Goal: Task Accomplishment & Management: Complete application form

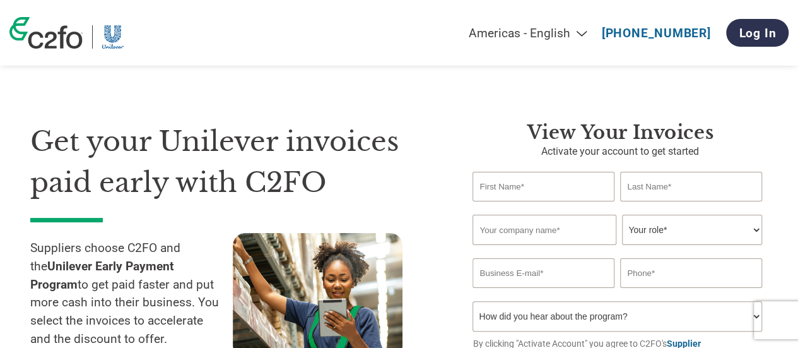
click at [504, 187] on input "text" at bounding box center [542, 187] width 141 height 30
click at [513, 185] on input "text" at bounding box center [542, 187] width 141 height 30
type input "Megy"
click at [666, 191] on input "text" at bounding box center [690, 187] width 141 height 30
type input "Adiati"
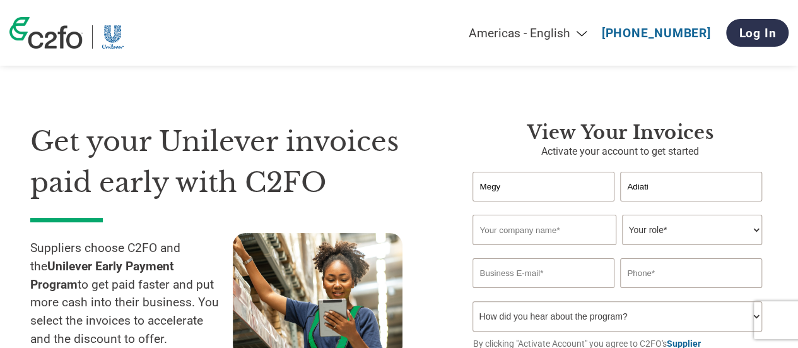
click at [513, 232] on input "text" at bounding box center [543, 229] width 143 height 30
type input "PT. Orson Indonesia"
click at [753, 232] on select "Your role* CFO Controller Credit Manager Finance Director Treasurer CEO Preside…" at bounding box center [691, 229] width 139 height 30
select select "OTHER"
click at [622, 216] on select "Your role* CFO Controller Credit Manager Finance Director Treasurer CEO Preside…" at bounding box center [691, 229] width 139 height 30
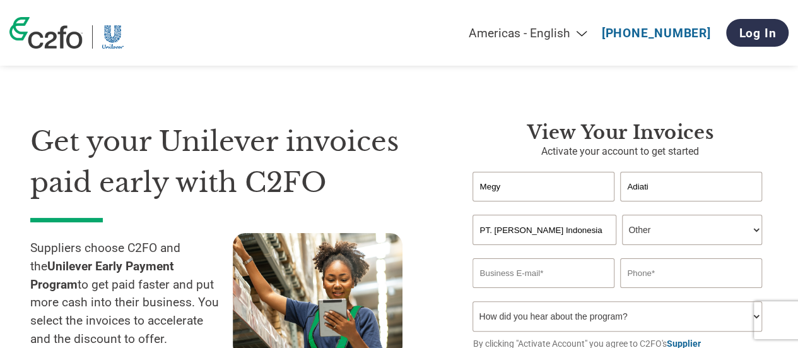
click at [548, 282] on input "email" at bounding box center [542, 273] width 141 height 30
type input "megy@orsonindonesia.com"
click at [645, 284] on input "text" at bounding box center [690, 273] width 141 height 30
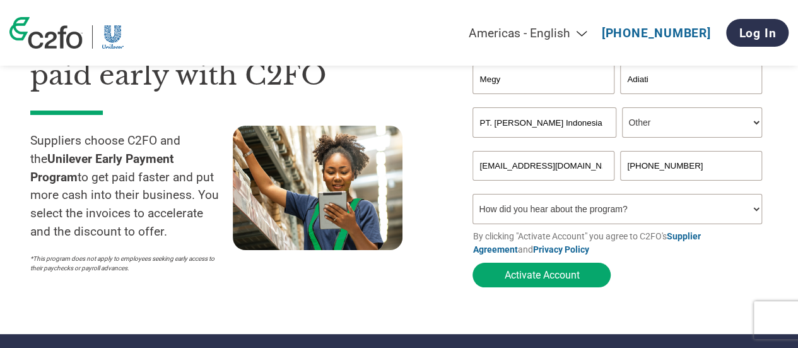
scroll to position [126, 0]
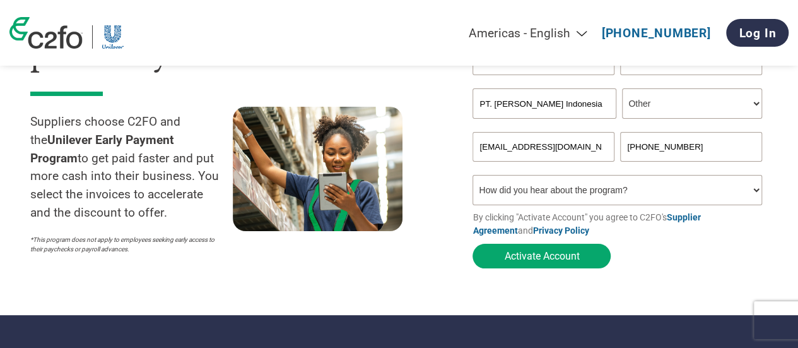
type input "+6281513801901"
click at [754, 189] on select "How did you hear about the program? Received a letter Email Social Media Online…" at bounding box center [616, 190] width 289 height 30
select select "Email"
click at [472, 178] on select "How did you hear about the program? Received a letter Email Social Media Online…" at bounding box center [616, 190] width 289 height 30
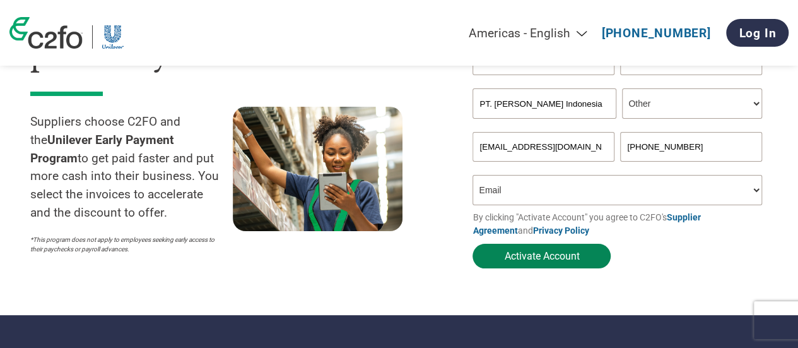
click at [529, 258] on button "Activate Account" at bounding box center [541, 255] width 138 height 25
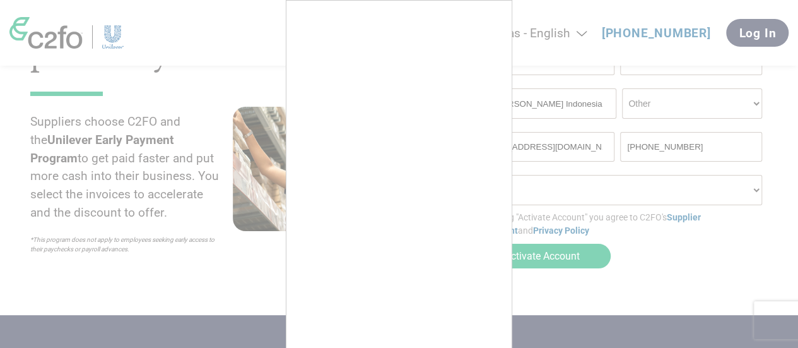
scroll to position [0, 0]
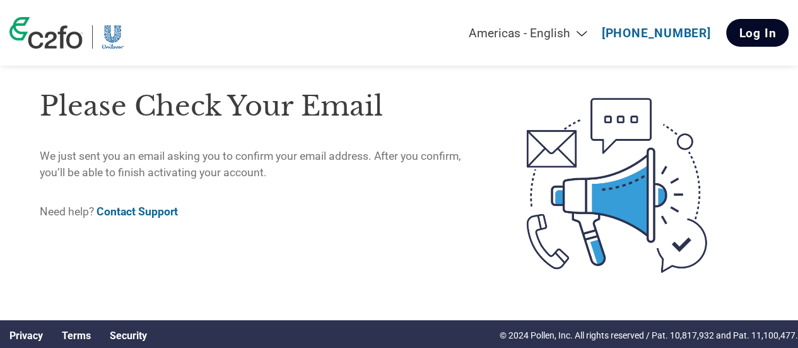
click at [753, 39] on link "Log In" at bounding box center [757, 33] width 62 height 28
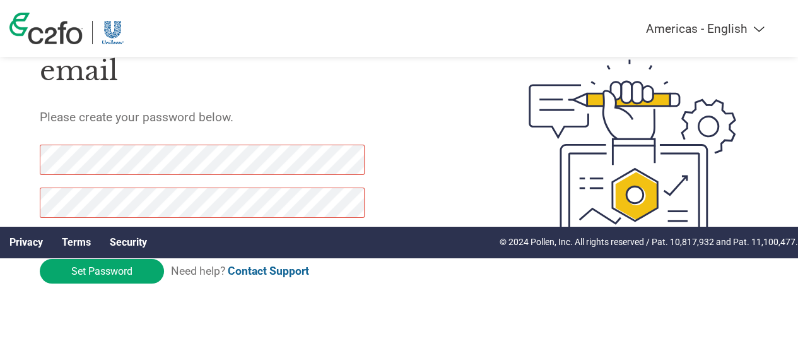
scroll to position [91, 0]
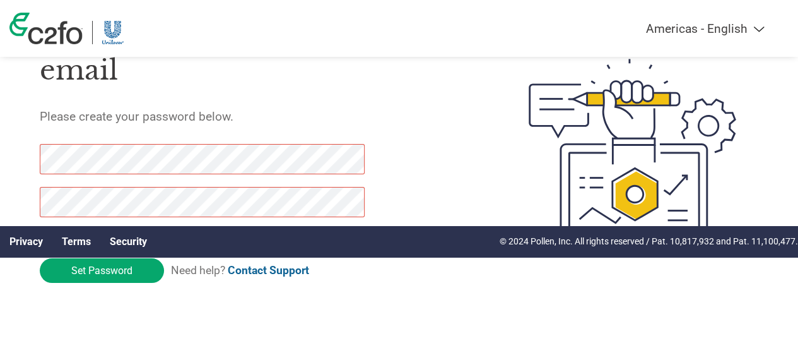
drag, startPoint x: 84, startPoint y: 267, endPoint x: 15, endPoint y: 162, distance: 125.3
click at [15, 162] on div "Thank you for verifying your email Please create your password below. Password …" at bounding box center [399, 153] width 798 height 325
click at [19, 192] on div "Thank you for verifying your email Please create your password below. Password …" at bounding box center [399, 153] width 798 height 325
click at [0, 147] on div "Thank you for verifying your email Please create your password below. Password …" at bounding box center [399, 153] width 798 height 325
click at [0, 195] on div "Thank you for verifying your email Please create your password below. Password …" at bounding box center [399, 153] width 798 height 325
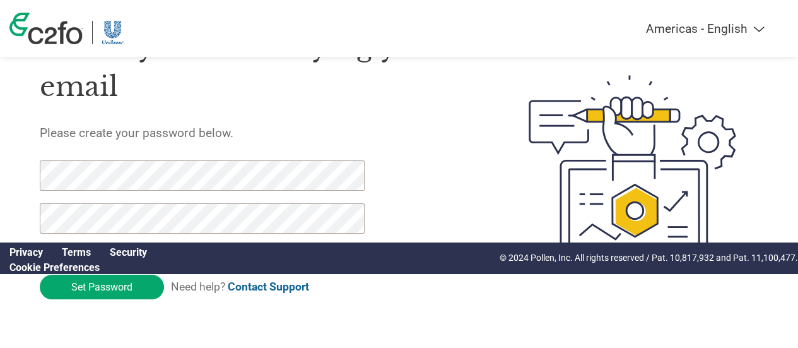
scroll to position [91, 0]
